Goal: Transaction & Acquisition: Purchase product/service

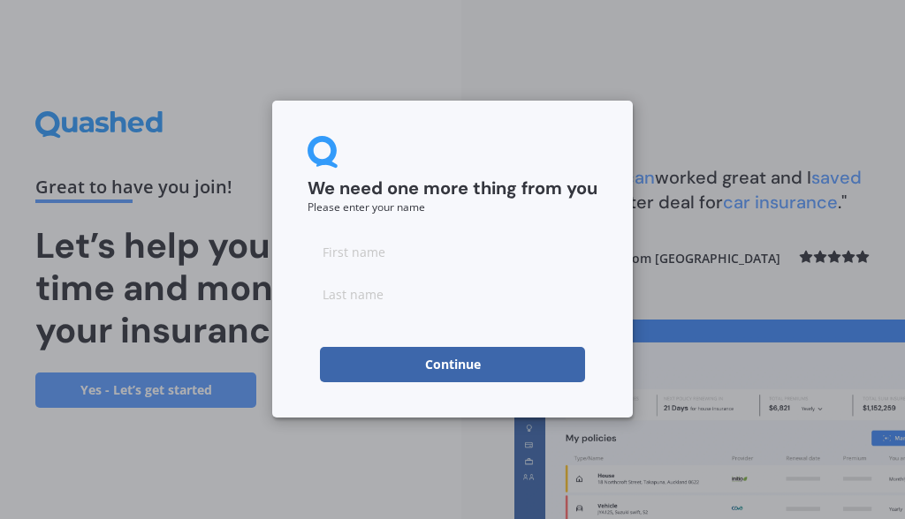
click at [349, 263] on input at bounding box center [452, 251] width 290 height 35
type input "ragini"
type input "[PERSON_NAME]"
click at [450, 370] on button "Continue" at bounding box center [452, 364] width 265 height 35
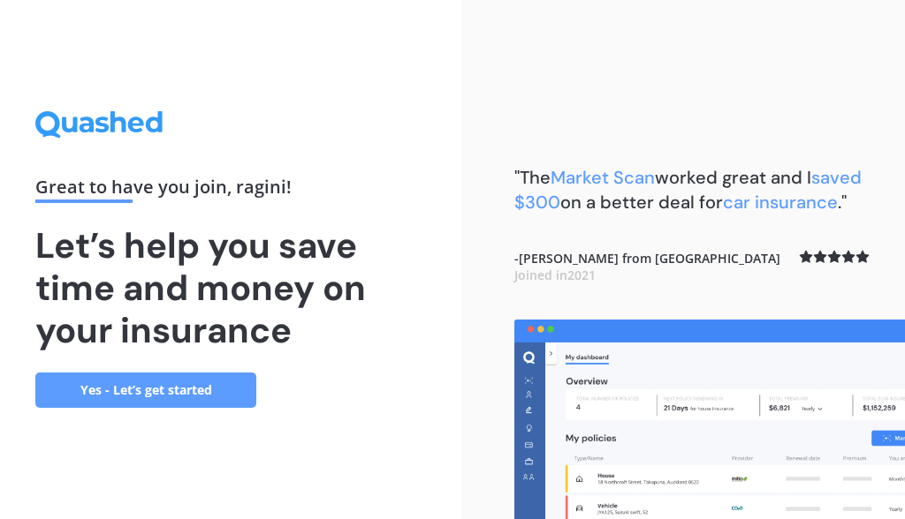
click at [159, 390] on link "Yes - Let’s get started" at bounding box center [145, 390] width 221 height 35
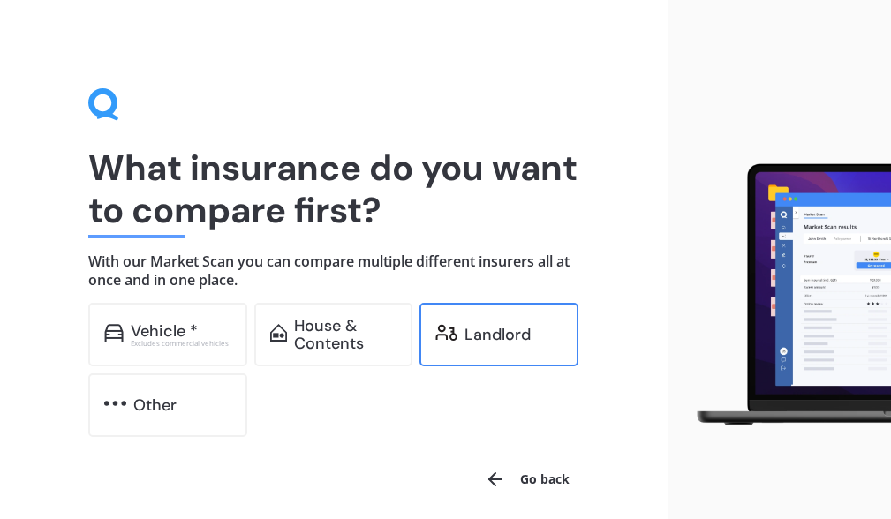
click at [467, 344] on div "Landlord" at bounding box center [498, 335] width 66 height 18
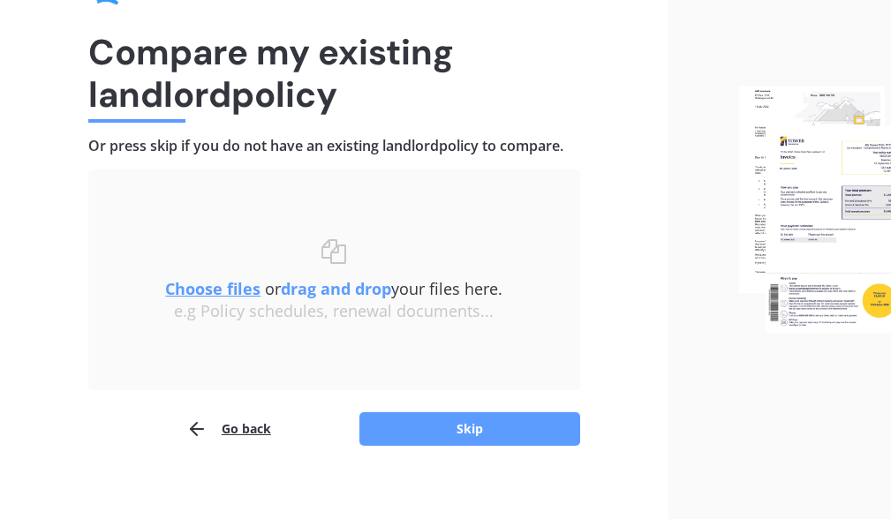
scroll to position [130, 0]
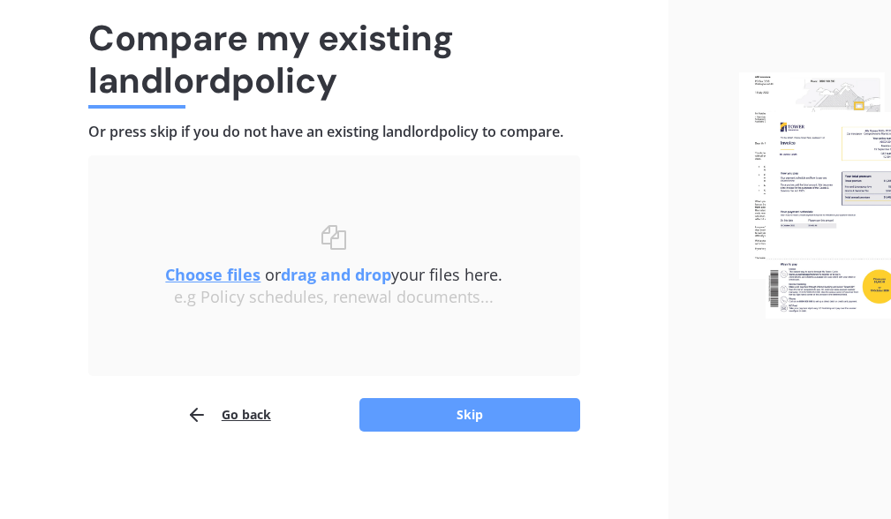
click at [354, 281] on b "drag and drop" at bounding box center [336, 274] width 110 height 21
click at [316, 270] on b "drag and drop" at bounding box center [336, 274] width 110 height 21
click at [212, 272] on u "Choose files" at bounding box center [212, 274] width 95 height 21
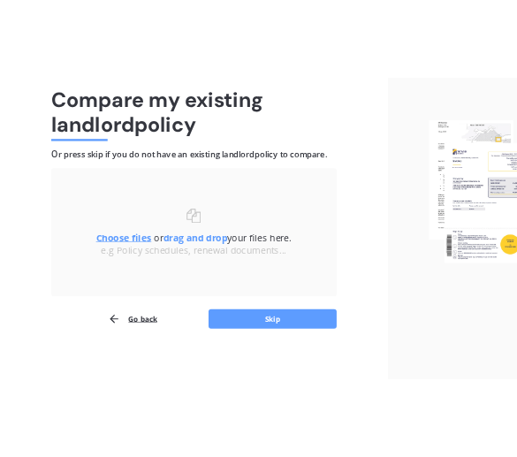
scroll to position [104, 0]
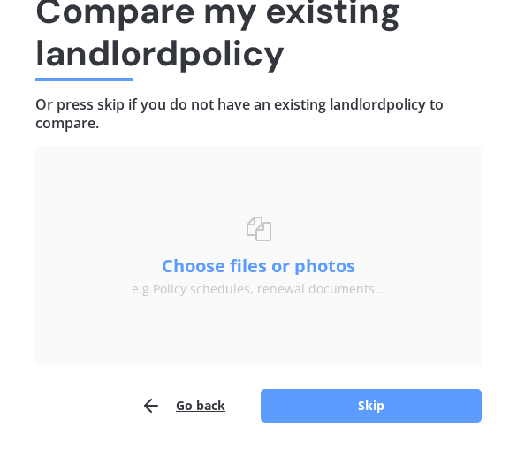
click at [200, 403] on button "Go back" at bounding box center [182, 405] width 85 height 35
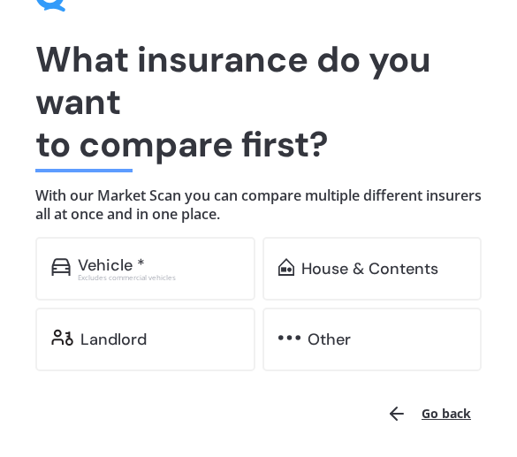
scroll to position [67, 0]
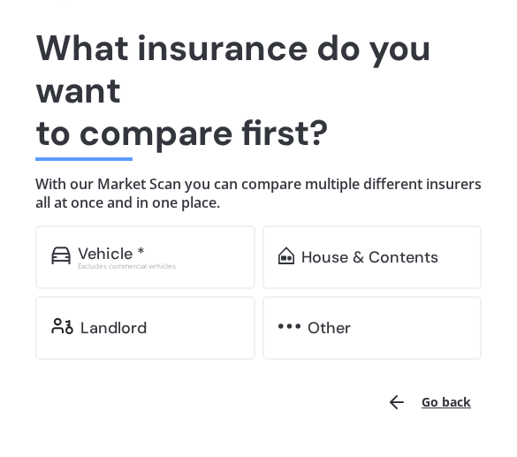
click at [126, 322] on div "Landlord" at bounding box center [113, 328] width 66 height 18
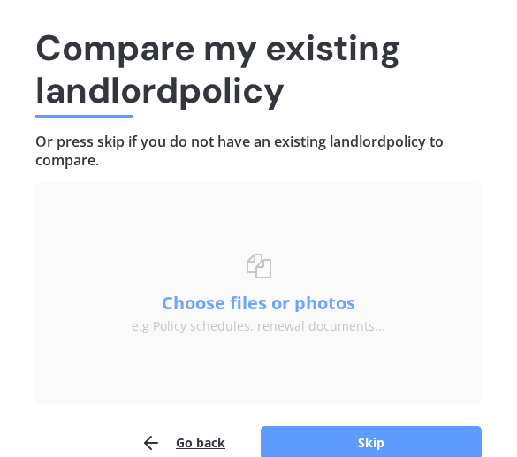
click at [245, 298] on button "Choose files or photos" at bounding box center [258, 303] width 221 height 18
click at [196, 439] on button "Go back" at bounding box center [182, 442] width 85 height 35
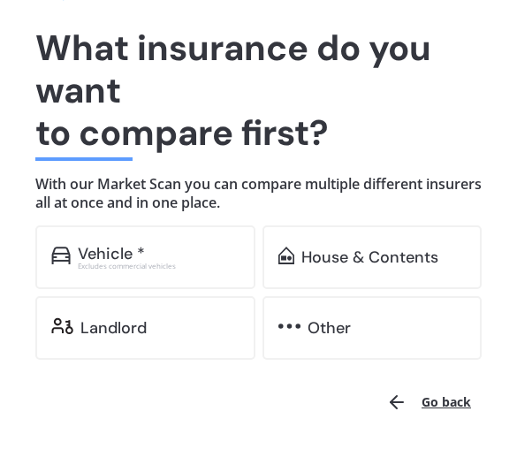
click at [104, 327] on div "Landlord" at bounding box center [113, 328] width 66 height 18
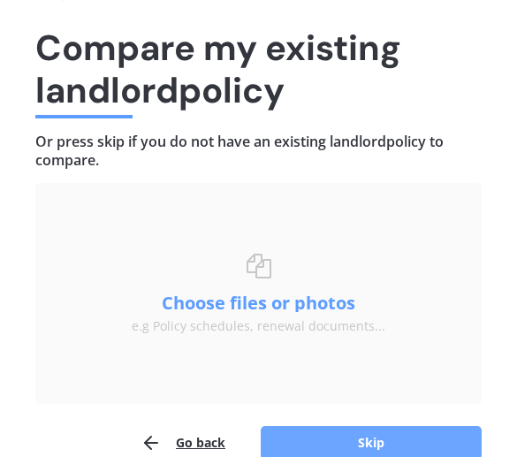
click at [350, 440] on button "Skip" at bounding box center [371, 443] width 221 height 34
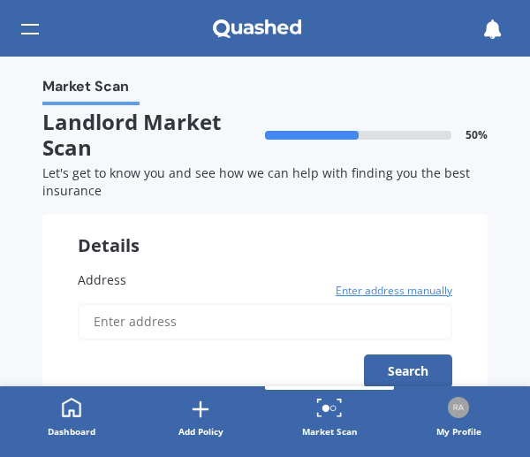
click at [171, 322] on input "Address" at bounding box center [265, 321] width 375 height 37
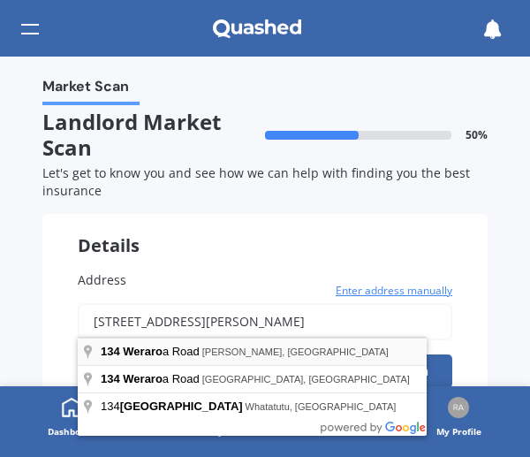
type input "[STREET_ADDRESS][PERSON_NAME]"
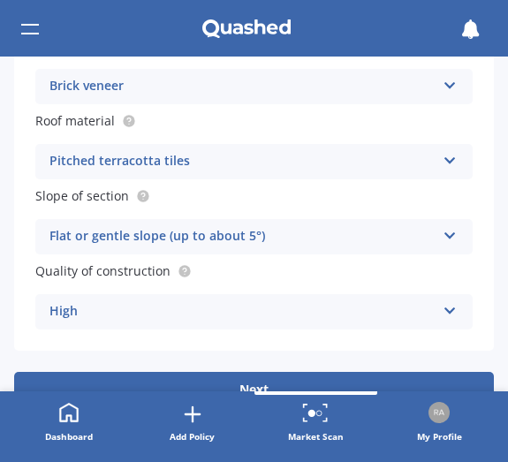
scroll to position [682, 0]
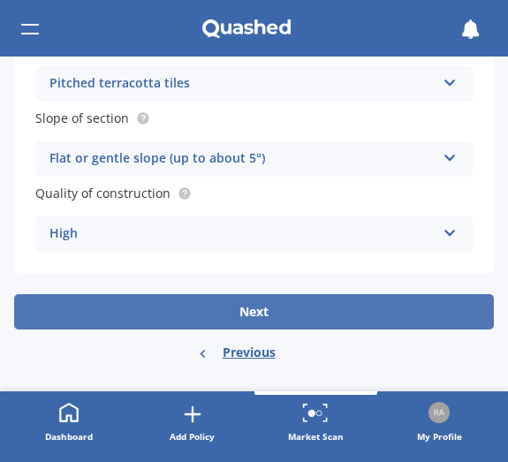
click at [249, 307] on button "Next" at bounding box center [254, 311] width 480 height 35
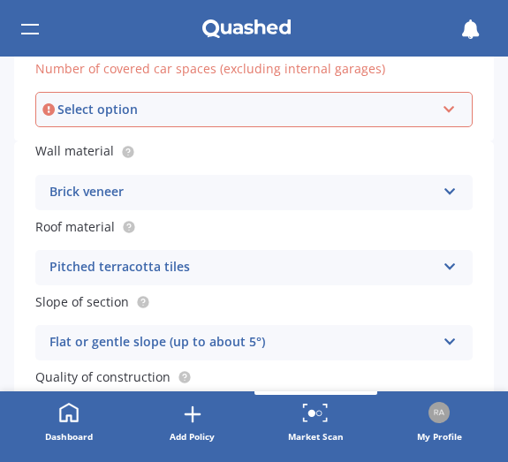
scroll to position [497, 0]
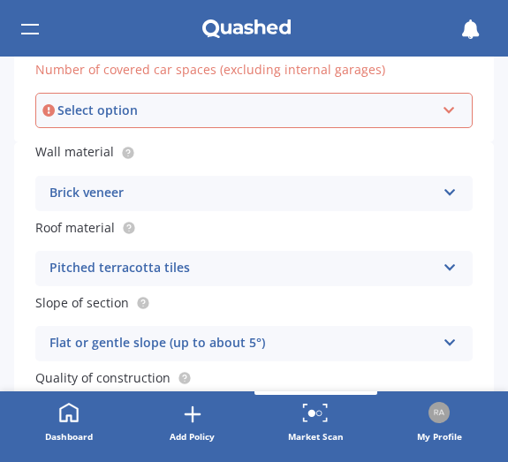
click at [447, 113] on div "Select option 0 1 2 3 4 5+" at bounding box center [253, 110] width 437 height 35
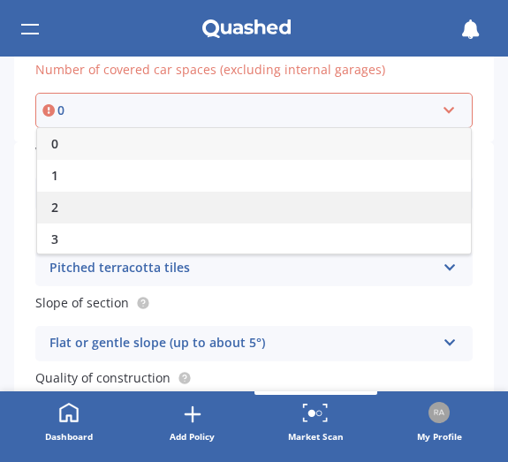
click at [57, 202] on span "2" at bounding box center [54, 207] width 7 height 17
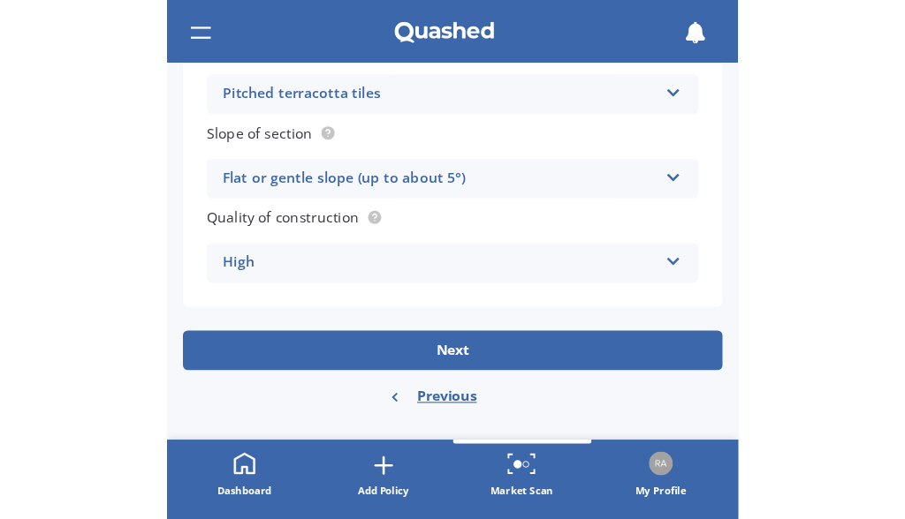
scroll to position [149, 0]
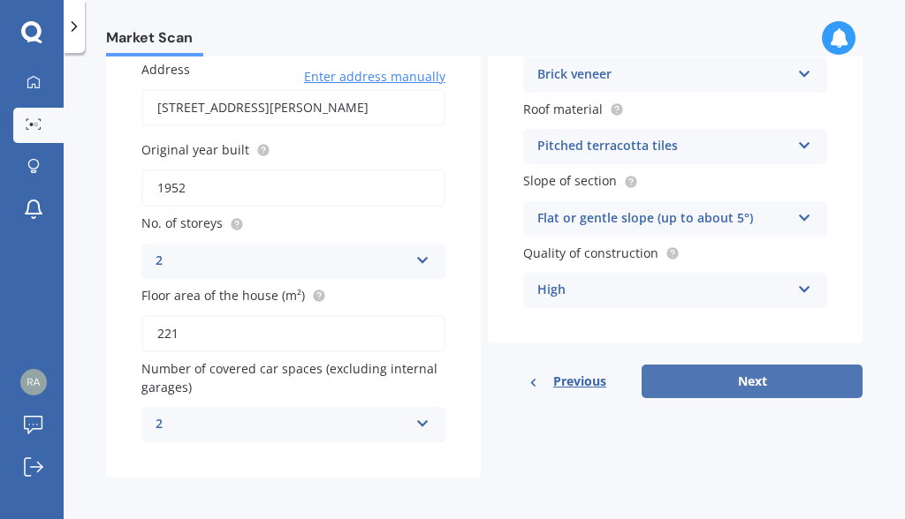
click at [730, 376] on button "Next" at bounding box center [751, 382] width 221 height 34
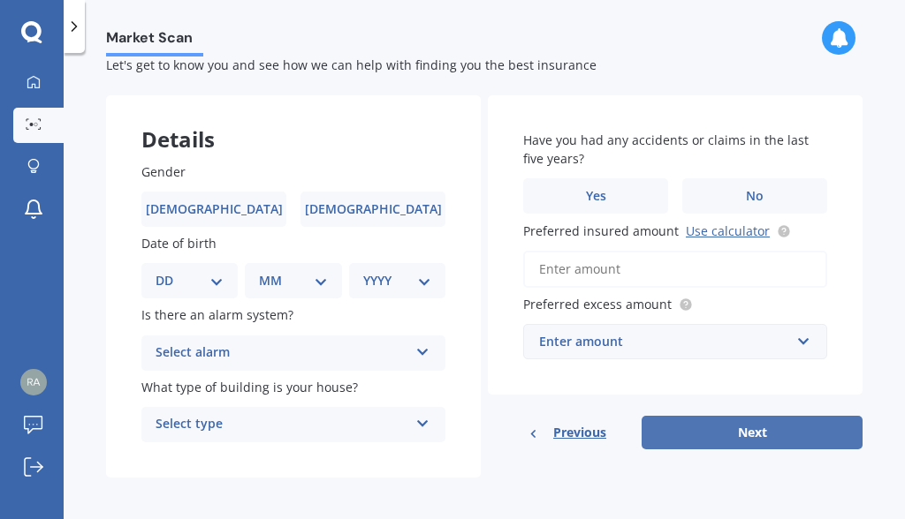
scroll to position [0, 0]
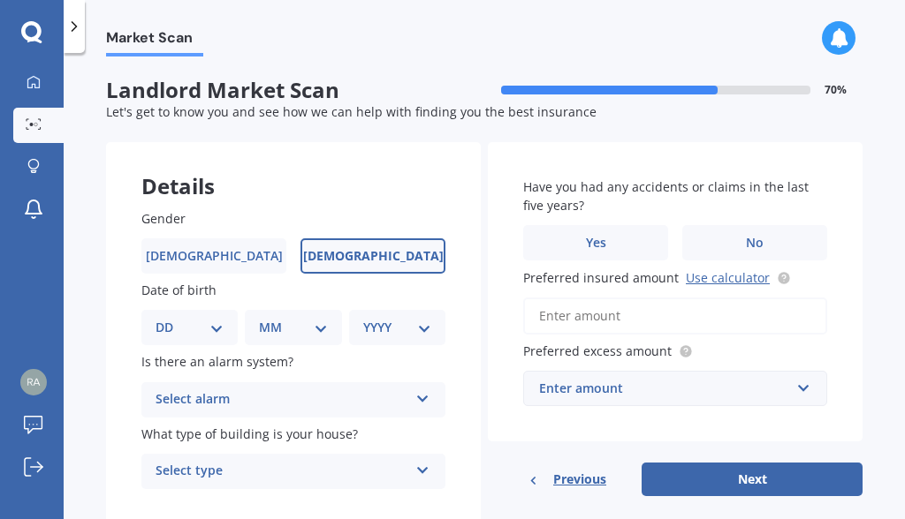
click at [347, 255] on span "[DEMOGRAPHIC_DATA]" at bounding box center [373, 256] width 140 height 15
click at [0, 0] on input "[DEMOGRAPHIC_DATA]" at bounding box center [0, 0] width 0 height 0
click at [221, 323] on select "DD 01 02 03 04 05 06 07 08 09 10 11 12 13 14 15 16 17 18 19 20 21 22 23 24 25 2…" at bounding box center [189, 327] width 68 height 19
select select "14"
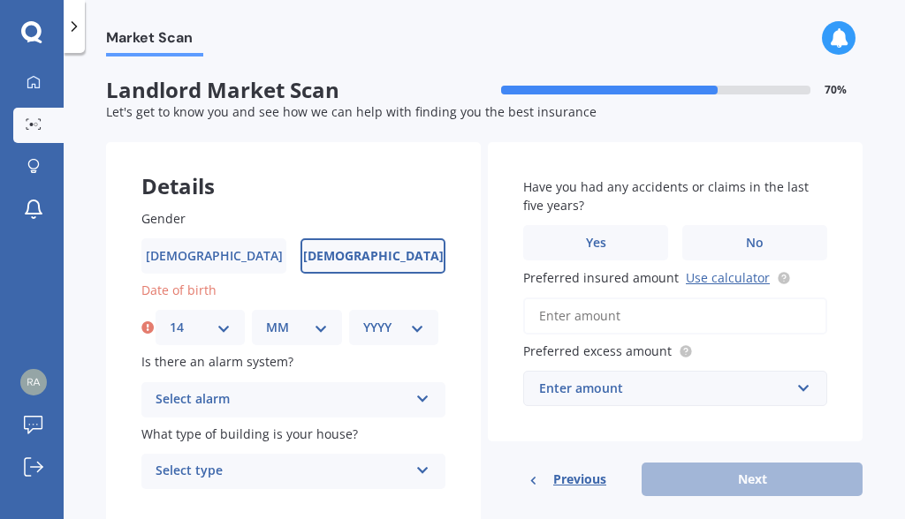
click at [317, 328] on select "MM 01 02 03 04 05 06 07 08 09 10 11 12" at bounding box center [296, 327] width 61 height 19
select select "12"
click at [414, 325] on select "YYYY 2009 2008 2007 2006 2005 2004 2003 2002 2001 2000 1999 1998 1997 1996 1995…" at bounding box center [393, 327] width 61 height 19
select select "1971"
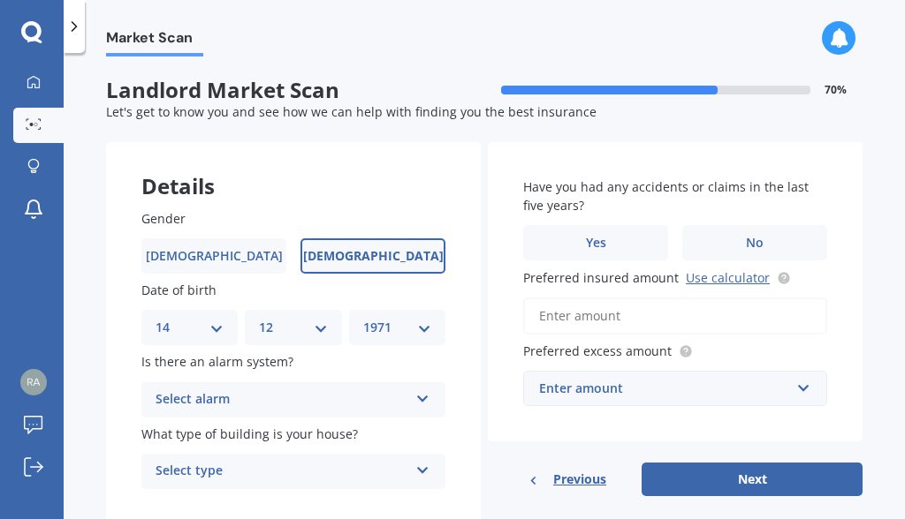
click at [420, 395] on icon at bounding box center [422, 396] width 15 height 12
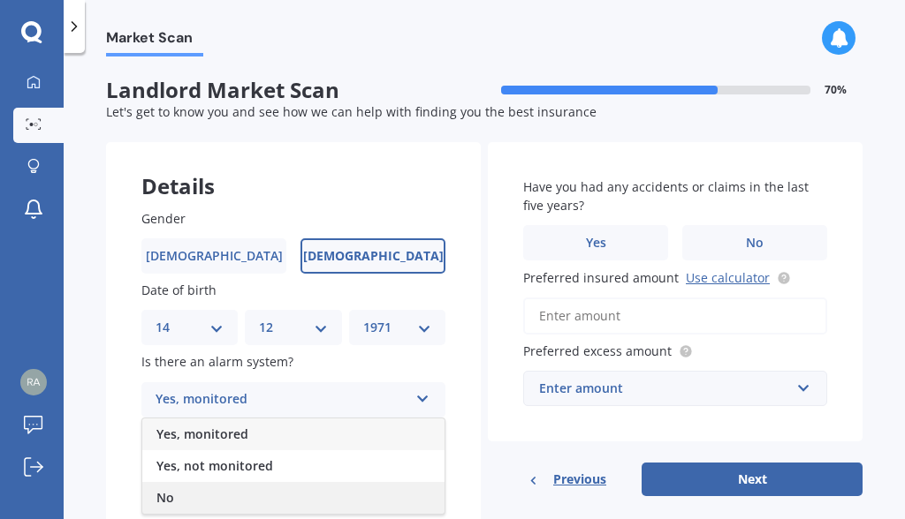
click at [178, 496] on div "No" at bounding box center [293, 498] width 302 height 32
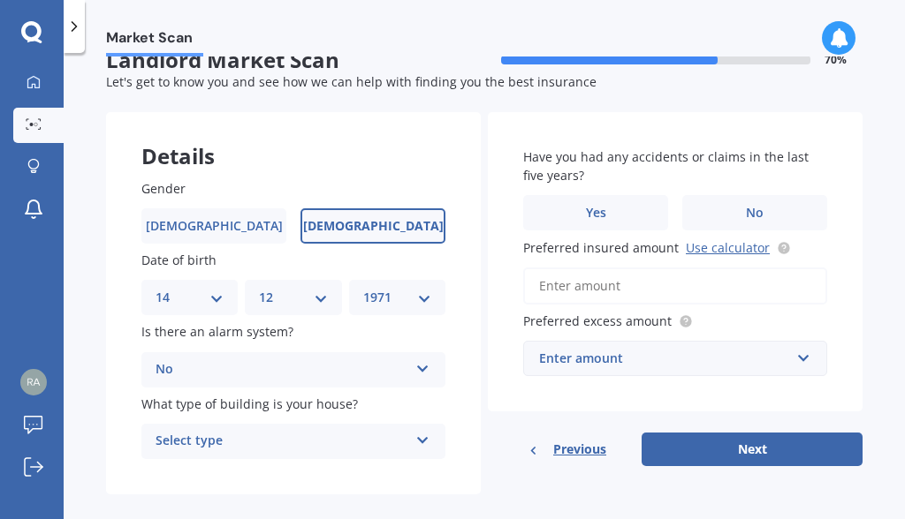
scroll to position [47, 0]
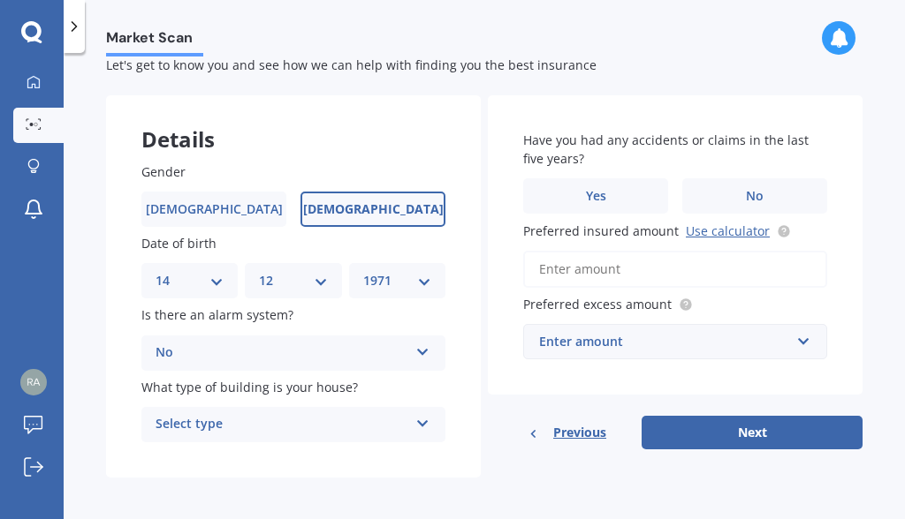
click at [418, 419] on icon at bounding box center [422, 420] width 15 height 12
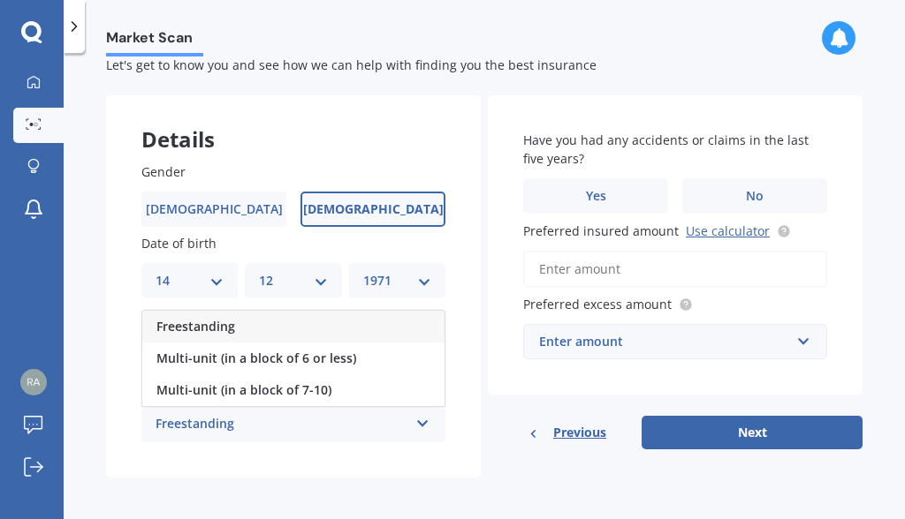
click at [224, 323] on span "Freestanding" at bounding box center [195, 326] width 79 height 17
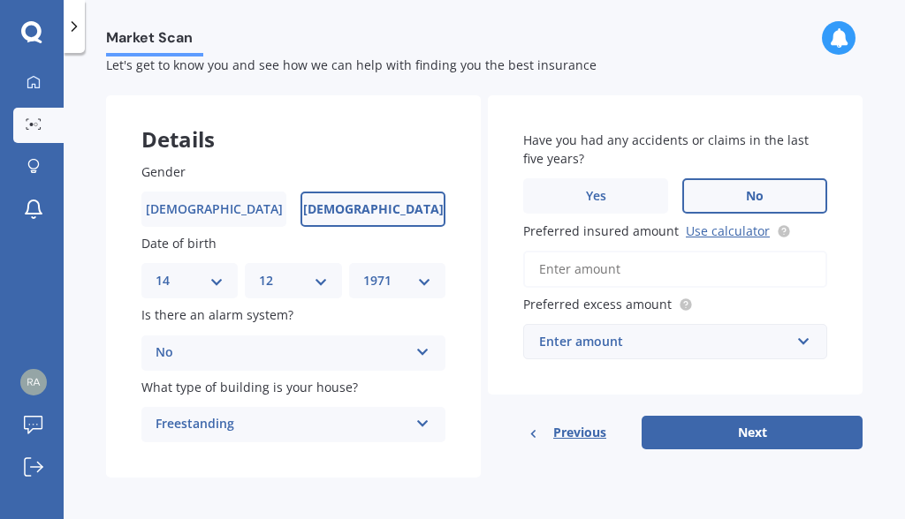
click at [750, 195] on span "No" at bounding box center [755, 196] width 18 height 15
click at [0, 0] on input "No" at bounding box center [0, 0] width 0 height 0
click at [731, 232] on link "Use calculator" at bounding box center [727, 231] width 84 height 17
click at [565, 276] on input "Preferred insured amount Use calculator" at bounding box center [675, 269] width 304 height 37
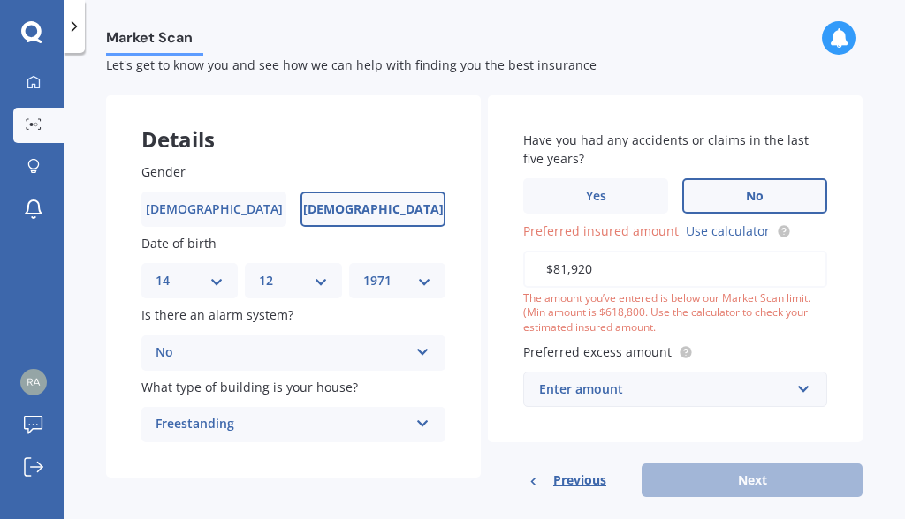
type input "$819,200"
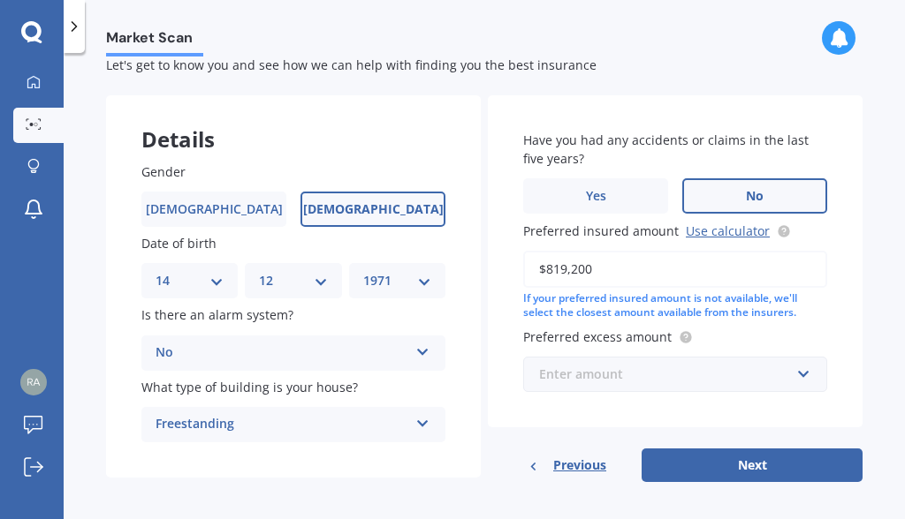
click at [797, 368] on input "text" at bounding box center [669, 375] width 288 height 34
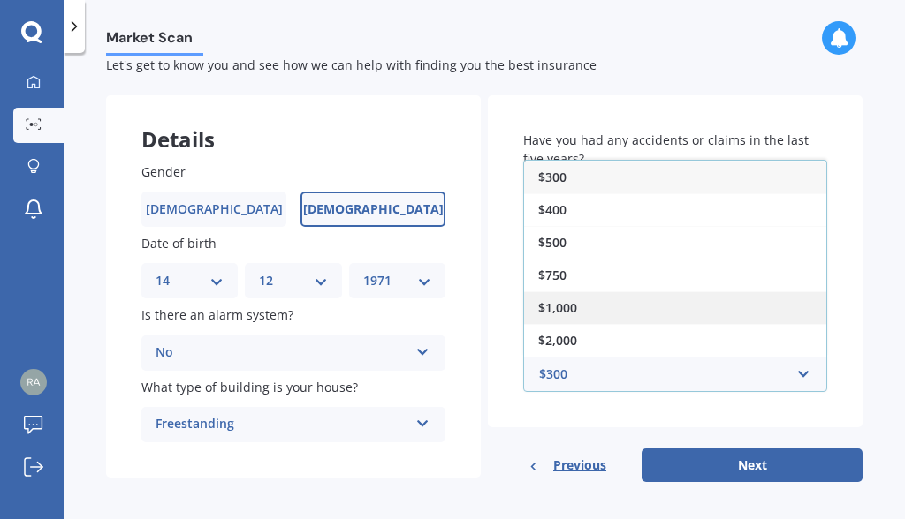
click at [570, 302] on span "$1,000" at bounding box center [557, 307] width 39 height 17
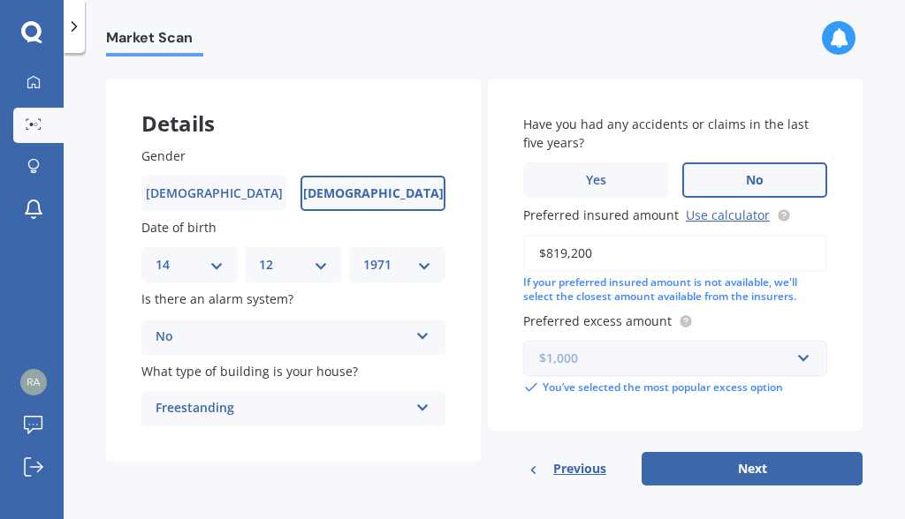
scroll to position [71, 0]
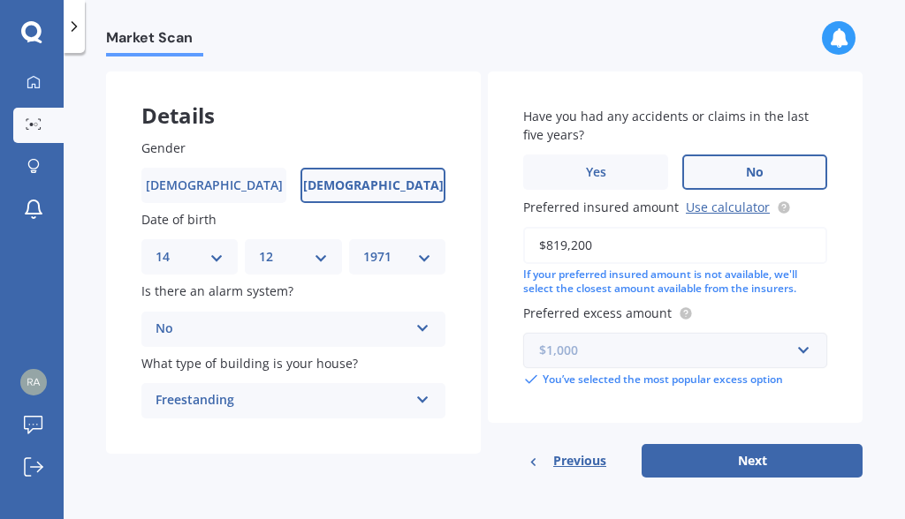
click at [798, 348] on input "text" at bounding box center [669, 351] width 288 height 34
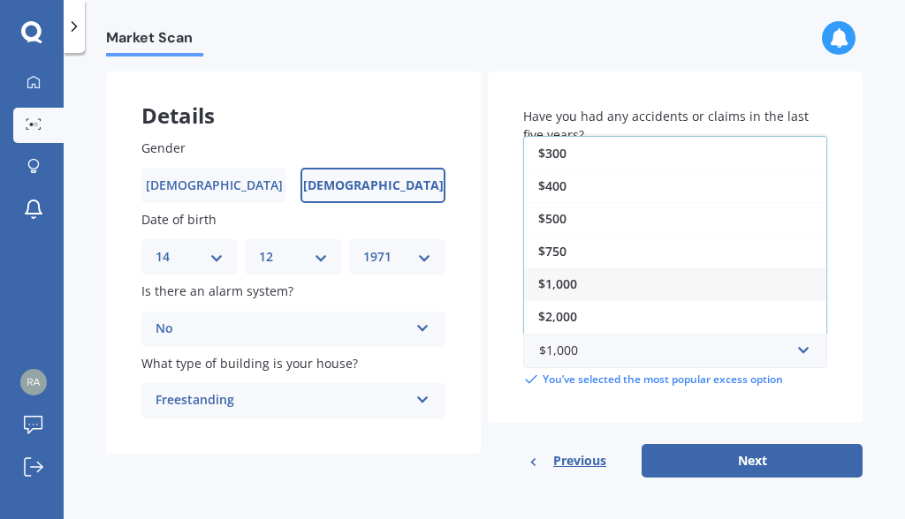
click at [858, 279] on div "Market Scan Landlord Market Scan 70 % Let's get to know you and see how we can …" at bounding box center [484, 290] width 841 height 466
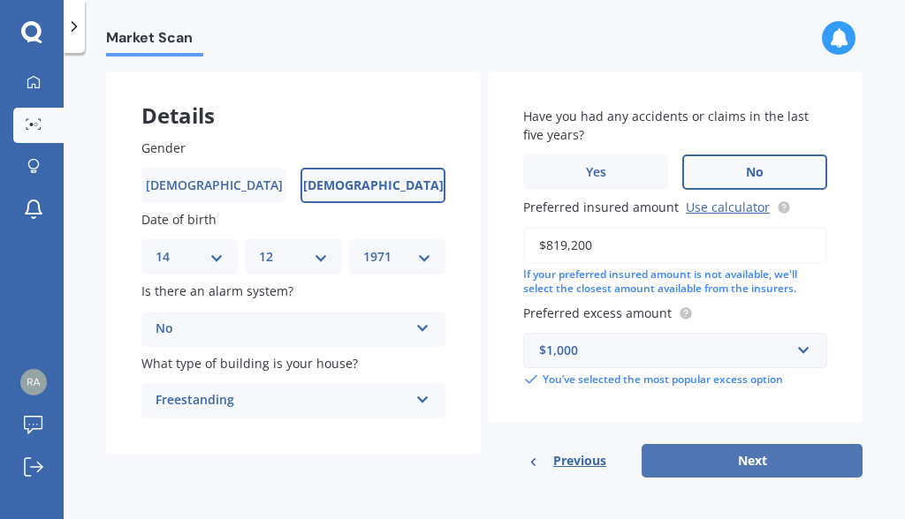
click at [744, 459] on button "Next" at bounding box center [751, 461] width 221 height 34
select select "14"
select select "12"
select select "1971"
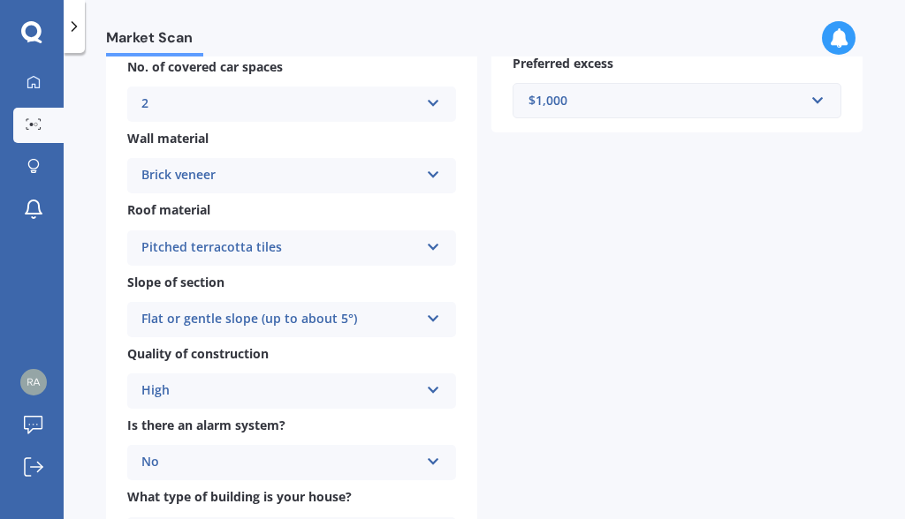
scroll to position [739, 0]
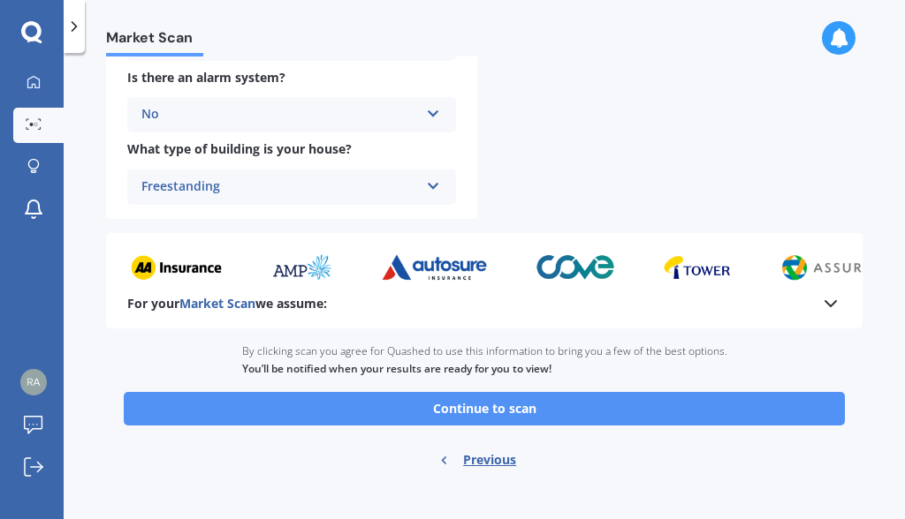
click at [466, 403] on button "Continue to scan" at bounding box center [484, 409] width 721 height 34
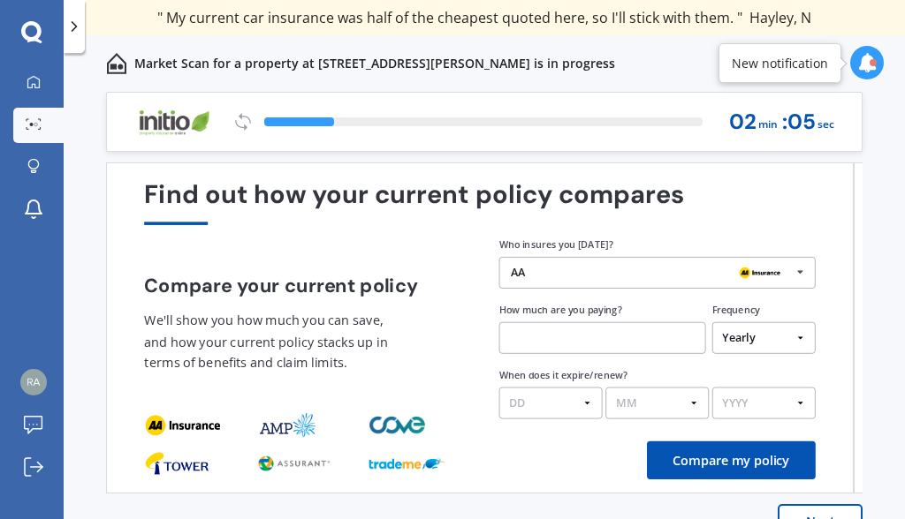
scroll to position [38, 0]
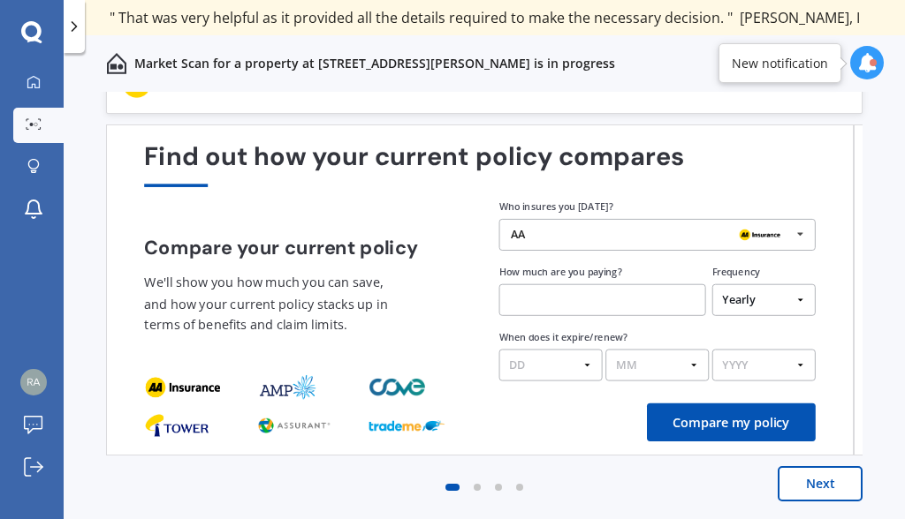
click at [535, 299] on input "text" at bounding box center [602, 300] width 207 height 32
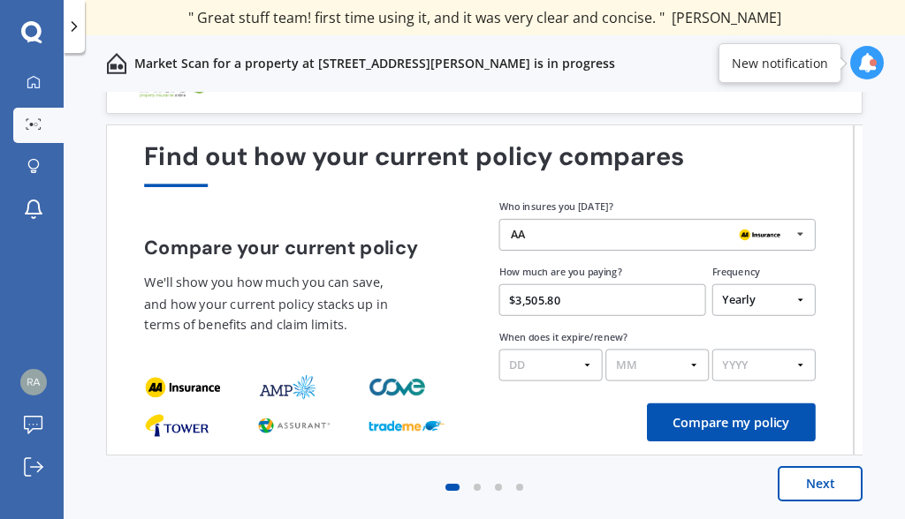
type input "$3,505.81"
click at [585, 365] on select "DD 01 02 03 04 05 06 07 08 09 10 11 12 13 14 15 16 17 18 19 20 21 22 23 24 25 2…" at bounding box center [550, 366] width 103 height 32
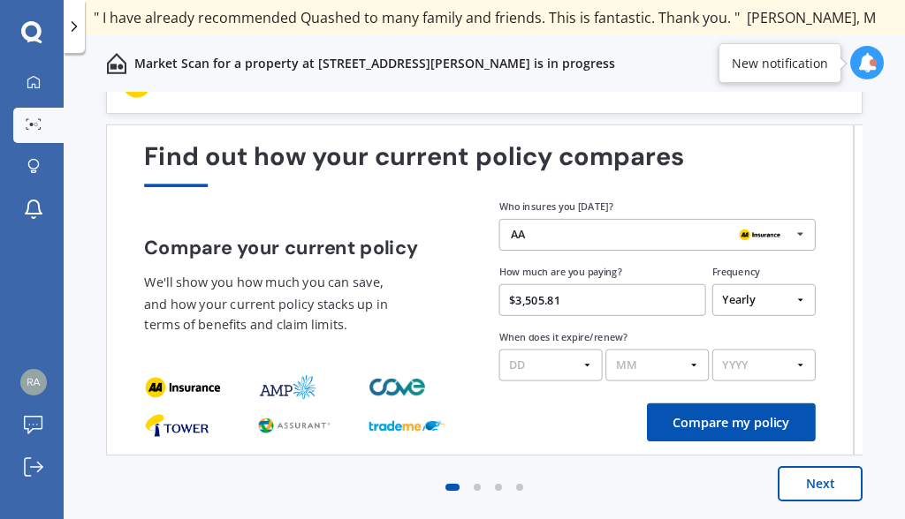
select select "12"
click at [694, 367] on select "MM 01 02 03 04 05 06 07 08 09 10 11 12" at bounding box center [656, 366] width 103 height 32
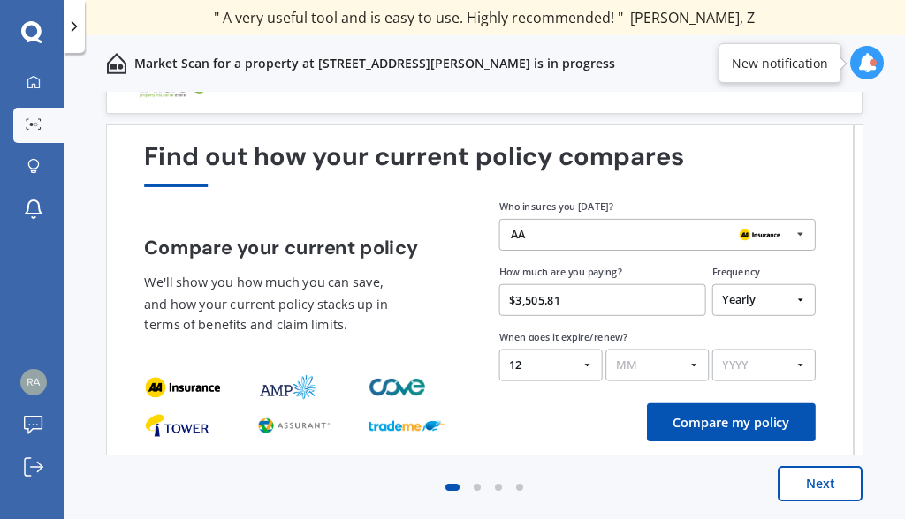
select select "09"
click at [805, 363] on select "YYYY 2026 2025 2024" at bounding box center [763, 366] width 103 height 32
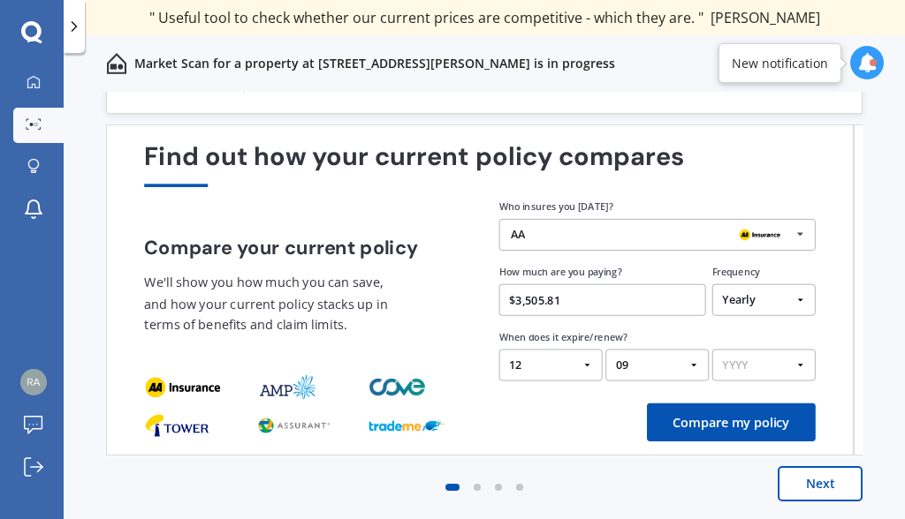
select select "2025"
click at [719, 428] on button "Compare my policy" at bounding box center [731, 423] width 169 height 38
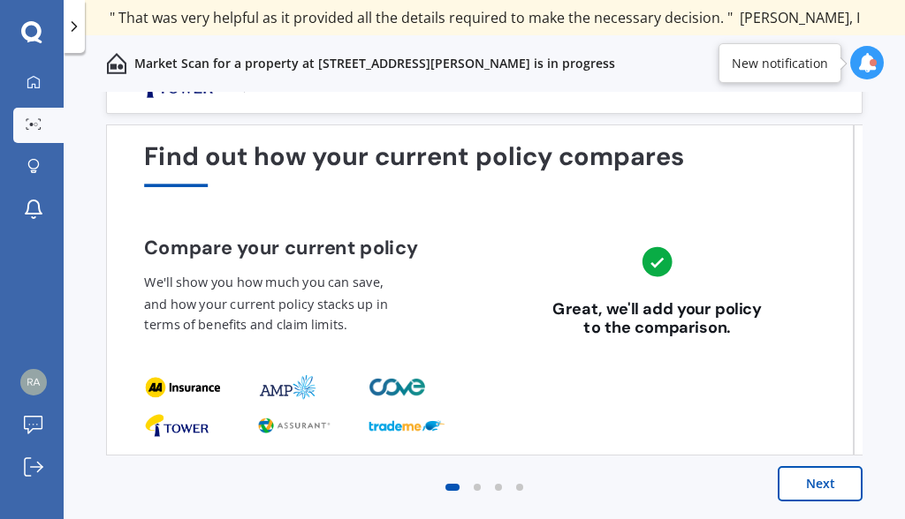
click at [813, 487] on button "Next" at bounding box center [819, 483] width 85 height 35
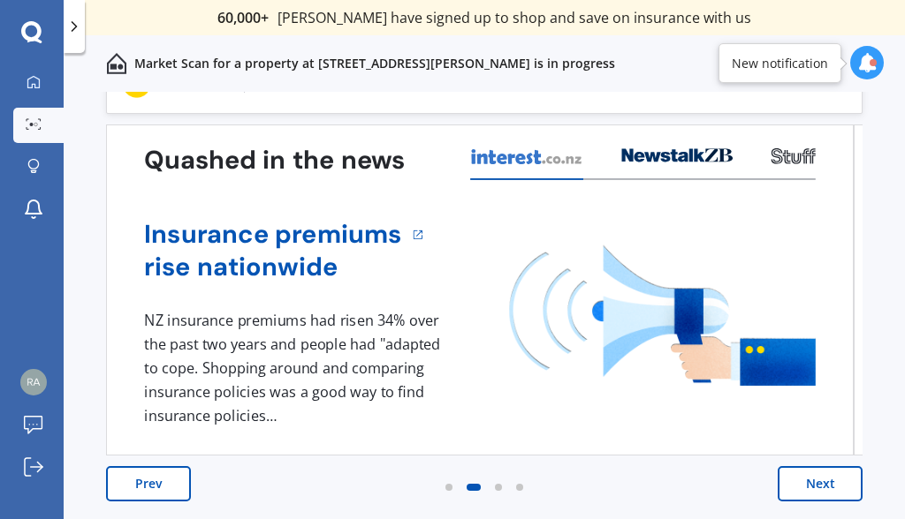
click at [154, 481] on button "Prev" at bounding box center [148, 483] width 85 height 35
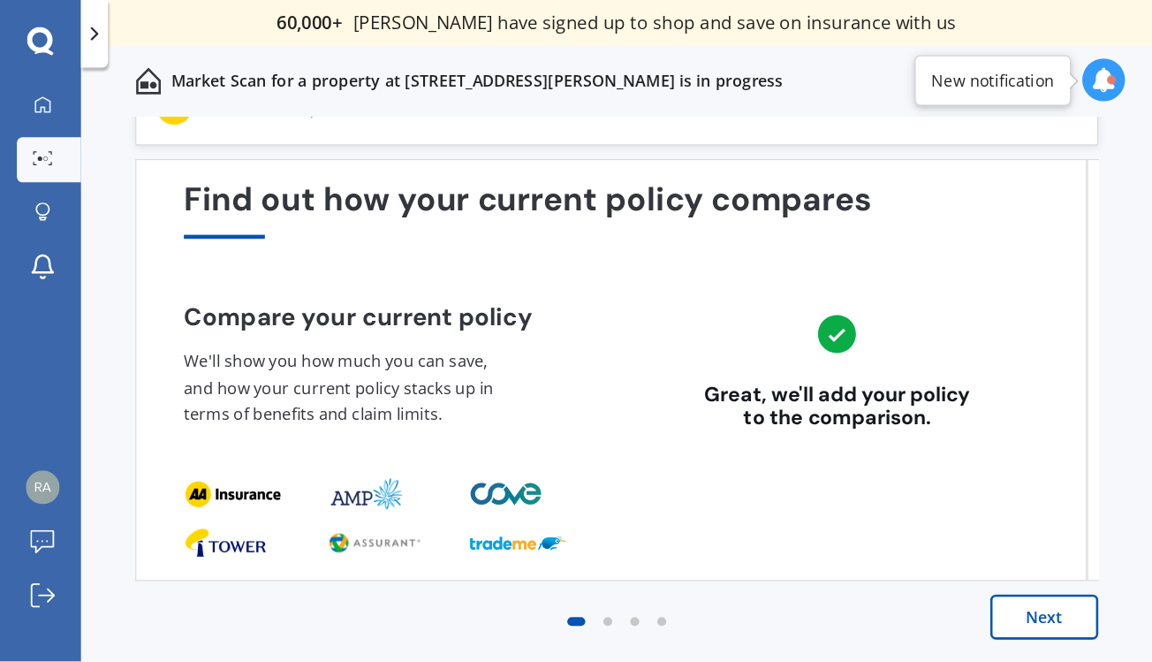
scroll to position [0, 0]
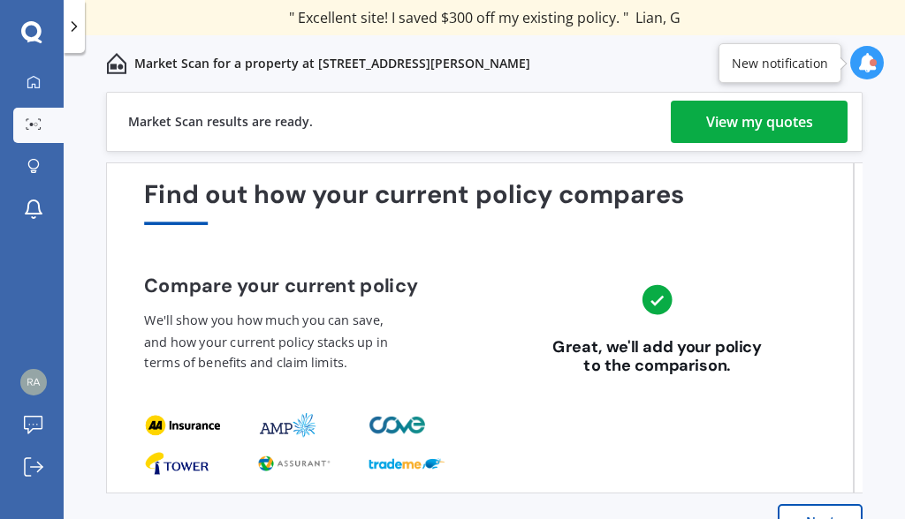
click at [719, 125] on div "View my quotes" at bounding box center [759, 122] width 107 height 42
